Goal: Transaction & Acquisition: Purchase product/service

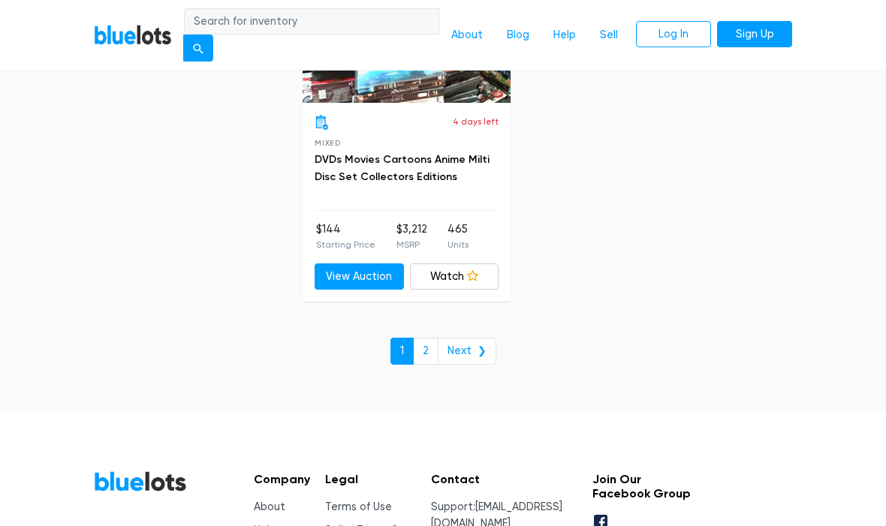
scroll to position [9860, 0]
click at [441, 338] on link "Next ❯" at bounding box center [467, 351] width 59 height 27
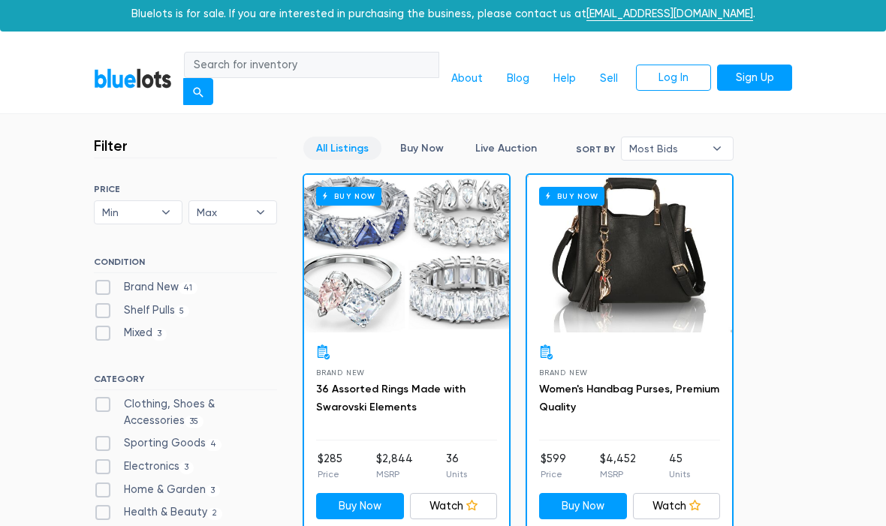
scroll to position [1, 0]
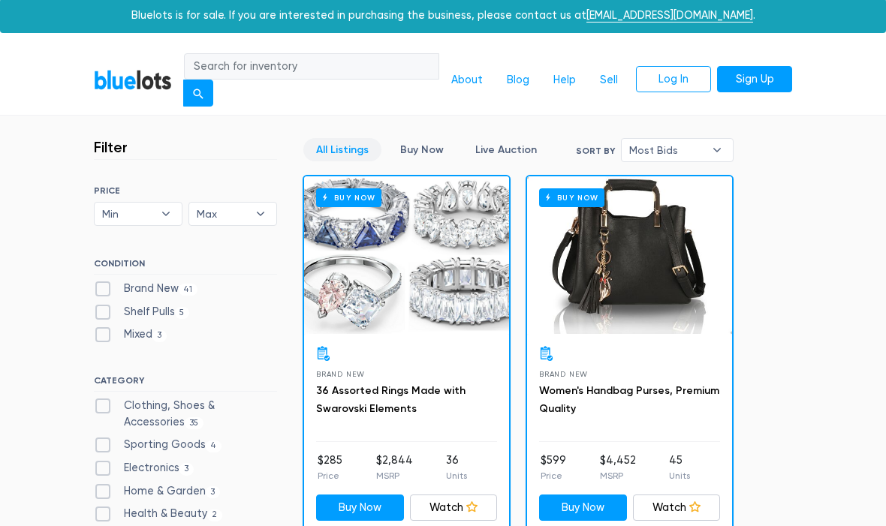
click at [108, 293] on label "Brand New 41" at bounding box center [146, 290] width 104 height 17
click at [104, 291] on New"] "Brand New 41" at bounding box center [99, 287] width 10 height 10
checkbox New"] "true"
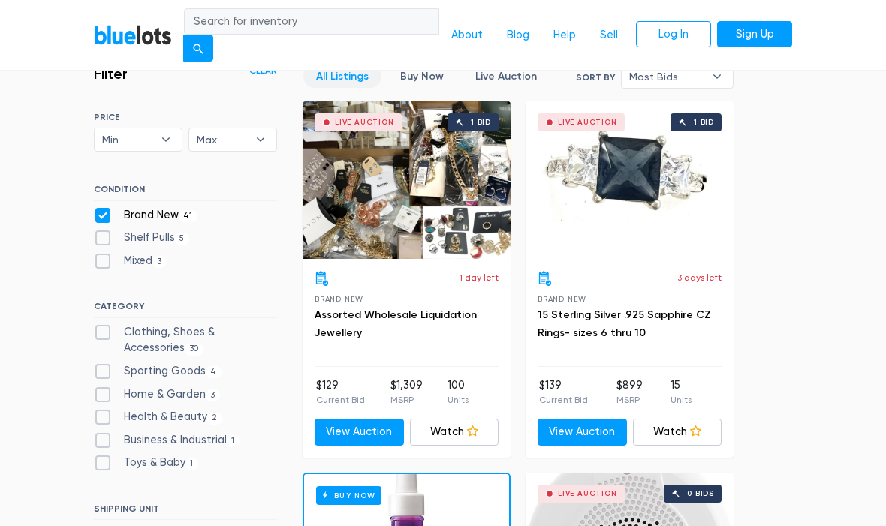
scroll to position [372, 0]
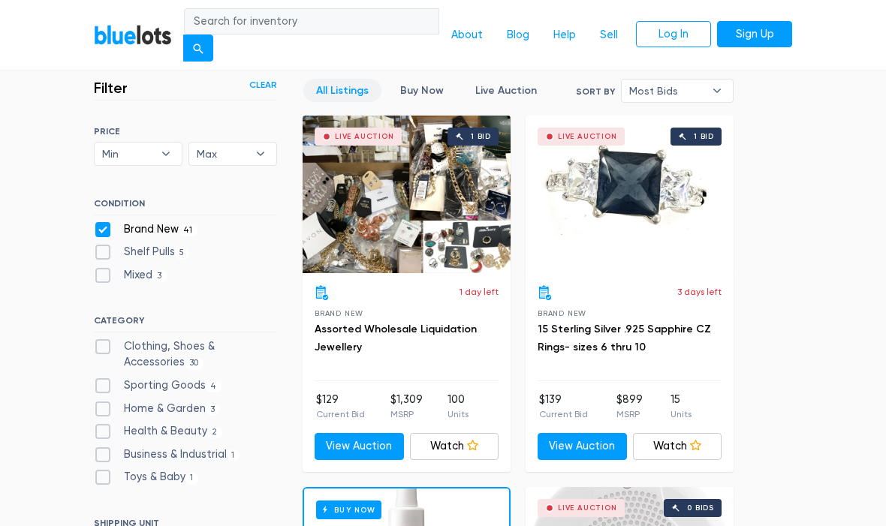
click at [100, 379] on label "Sporting Goods 4" at bounding box center [158, 386] width 128 height 17
click at [100, 379] on Goods"] "Sporting Goods 4" at bounding box center [99, 383] width 10 height 10
checkbox Goods"] "true"
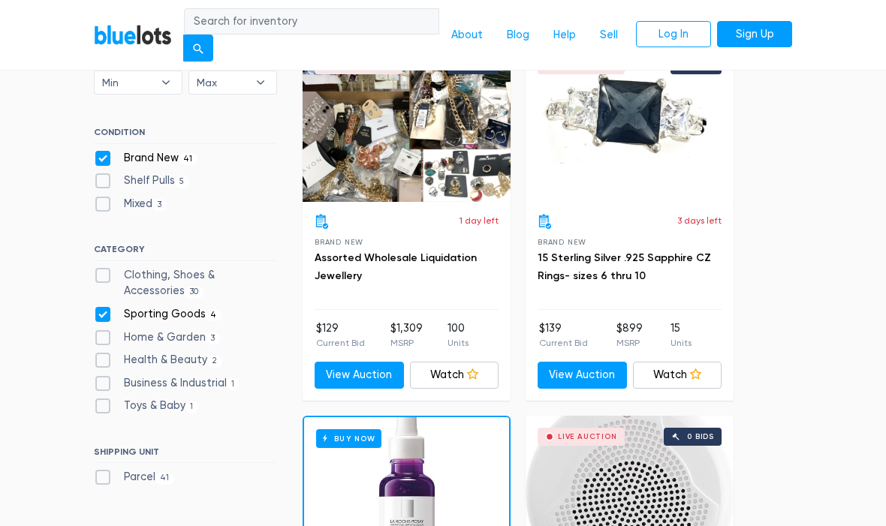
scroll to position [442, 0]
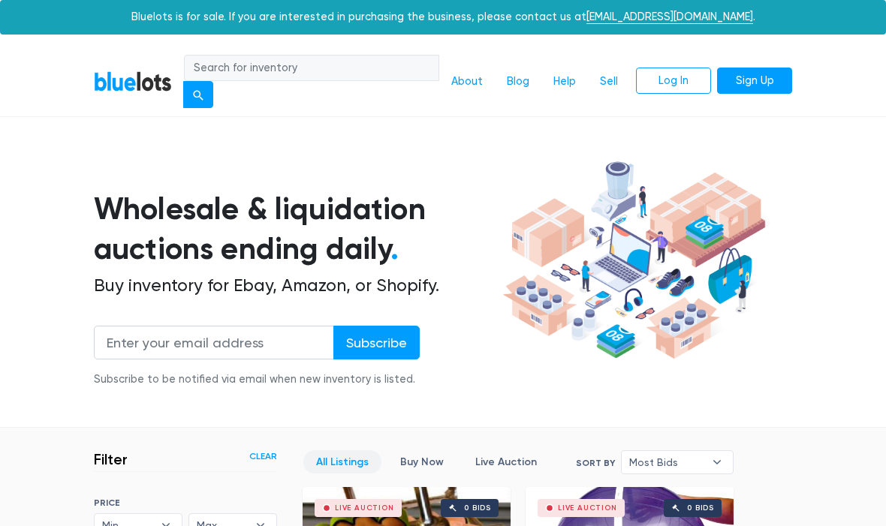
click at [22, 2] on div "Bluelots is for sale. If you are interested in purchasing the business, please …" at bounding box center [443, 17] width 886 height 35
